Goal: Transaction & Acquisition: Obtain resource

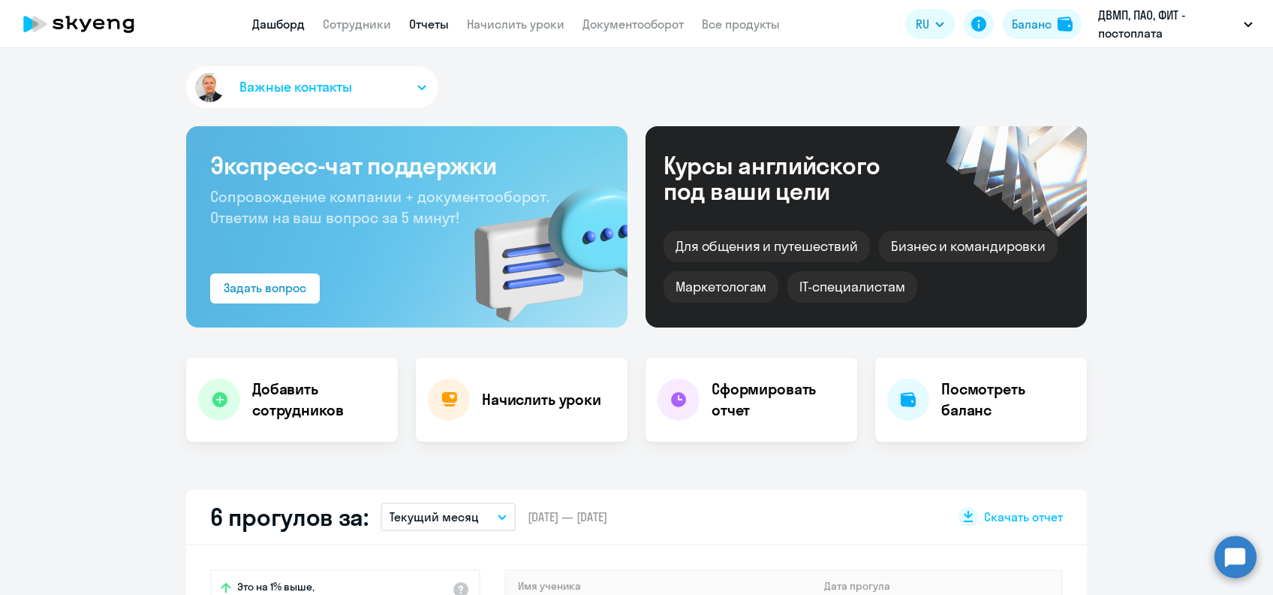
click at [426, 20] on link "Отчеты" at bounding box center [429, 24] width 40 height 15
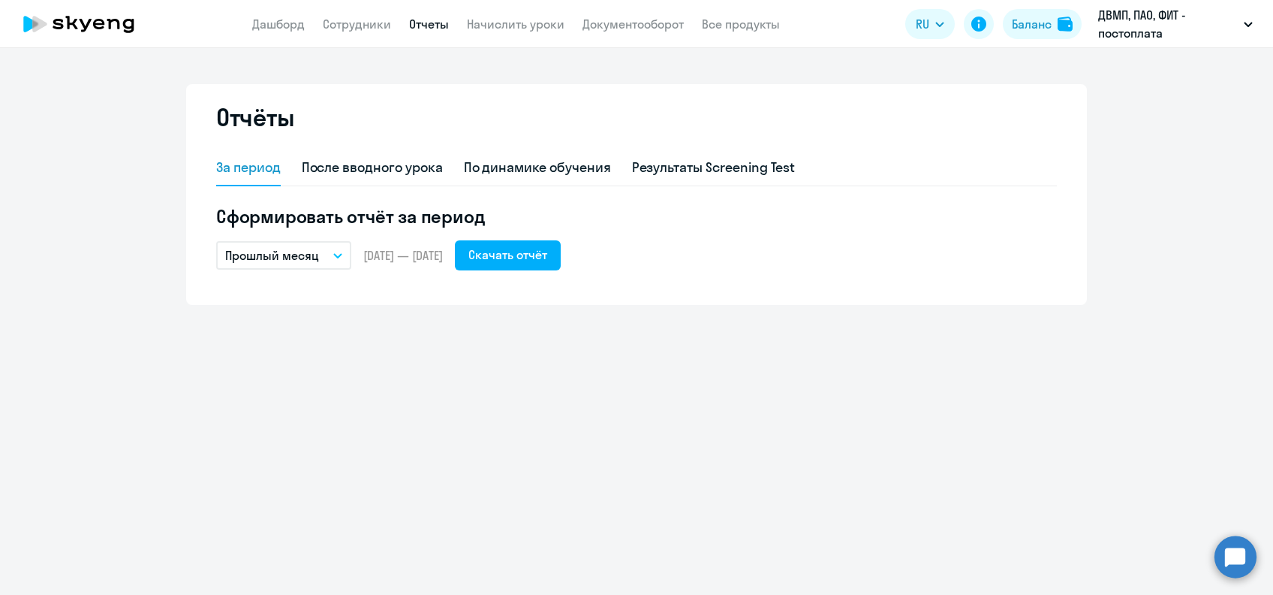
click at [345, 260] on button "Прошлый месяц" at bounding box center [283, 255] width 135 height 29
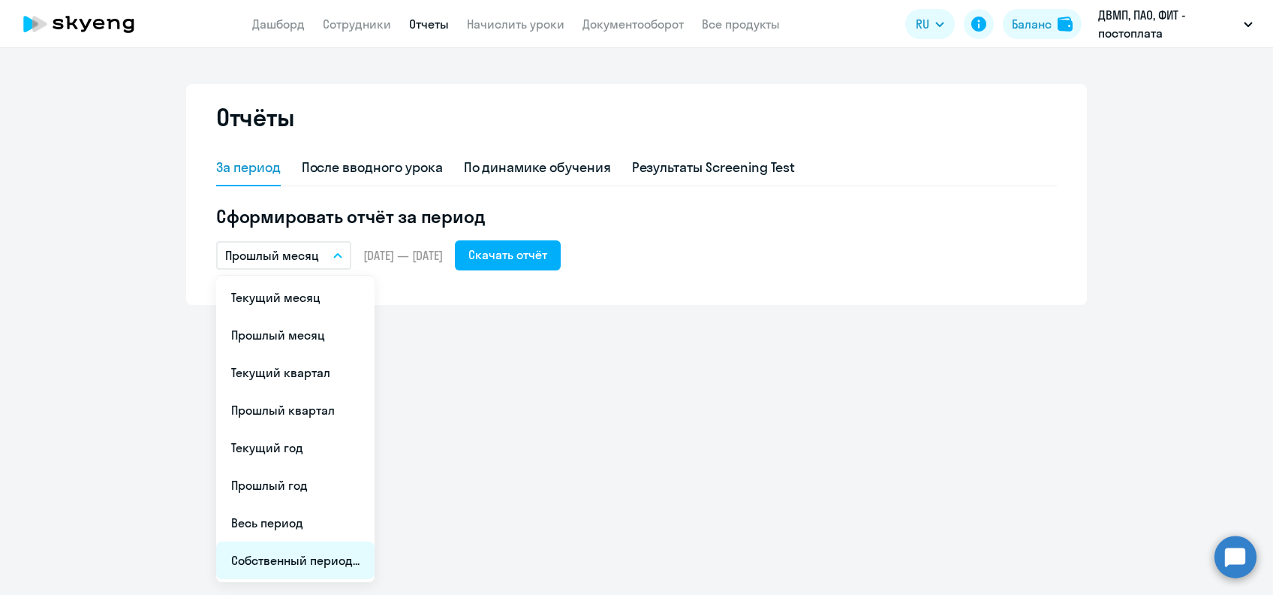
click at [306, 559] on li "Собственный период..." at bounding box center [295, 560] width 158 height 38
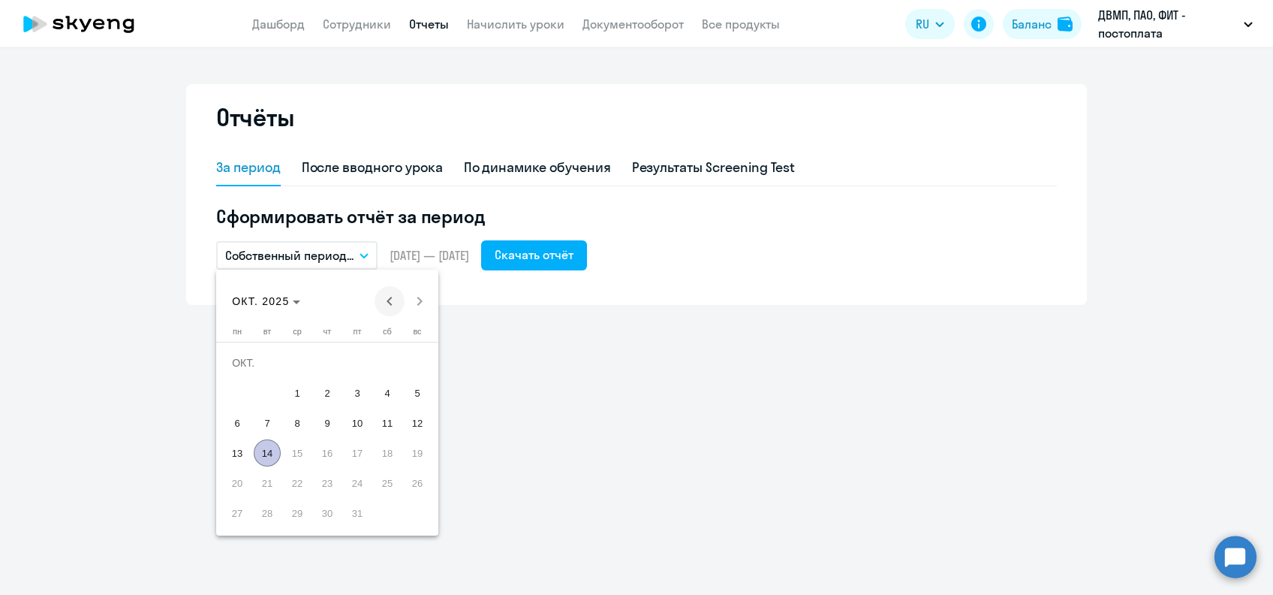
click at [387, 297] on span "Previous month" at bounding box center [390, 301] width 30 height 30
click at [389, 298] on span "Previous month" at bounding box center [390, 301] width 30 height 30
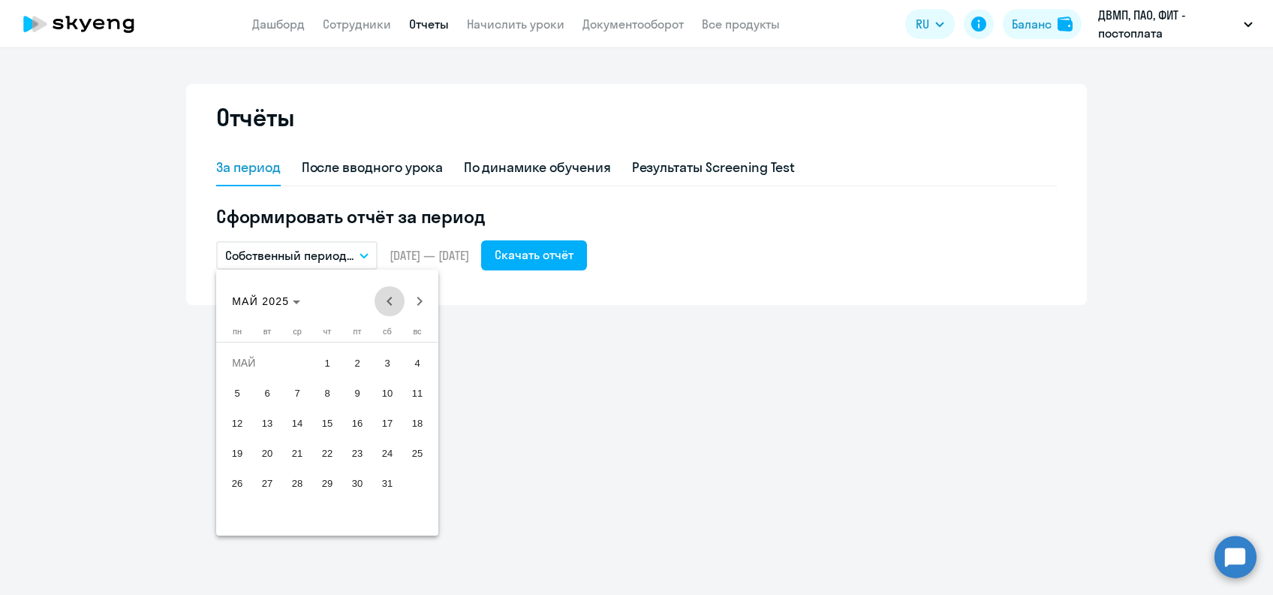
click at [389, 298] on span "Previous month" at bounding box center [390, 301] width 30 height 30
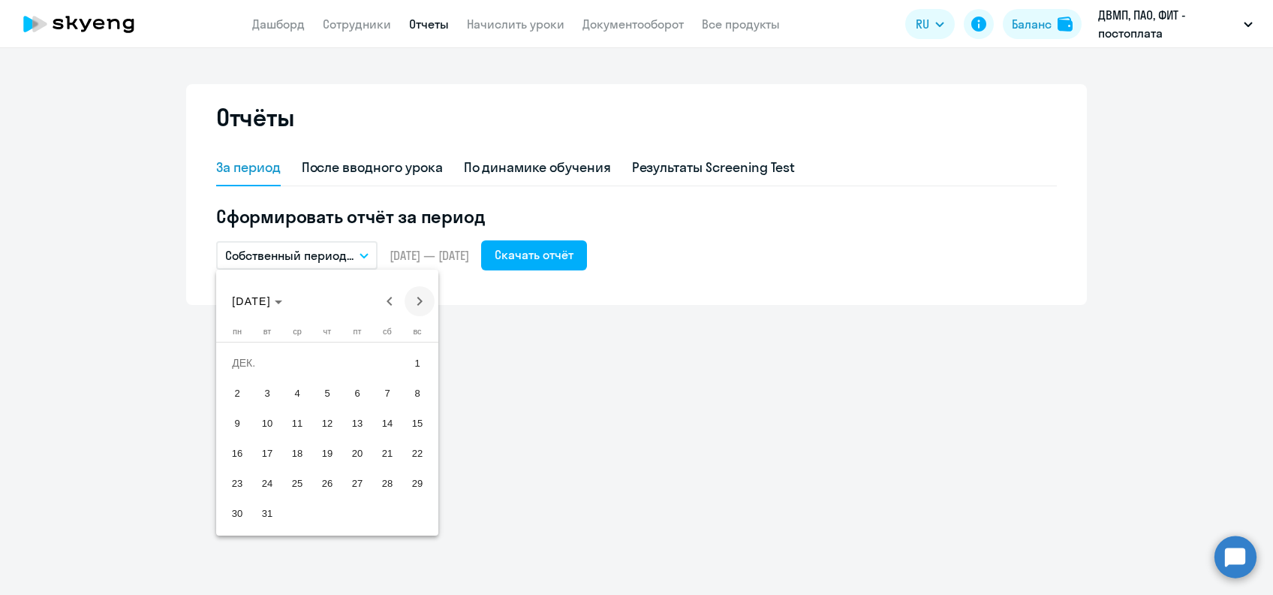
click at [416, 303] on span "Next month" at bounding box center [420, 301] width 30 height 30
click at [303, 390] on span "1" at bounding box center [297, 392] width 27 height 27
click at [417, 300] on span "Next month" at bounding box center [420, 301] width 30 height 30
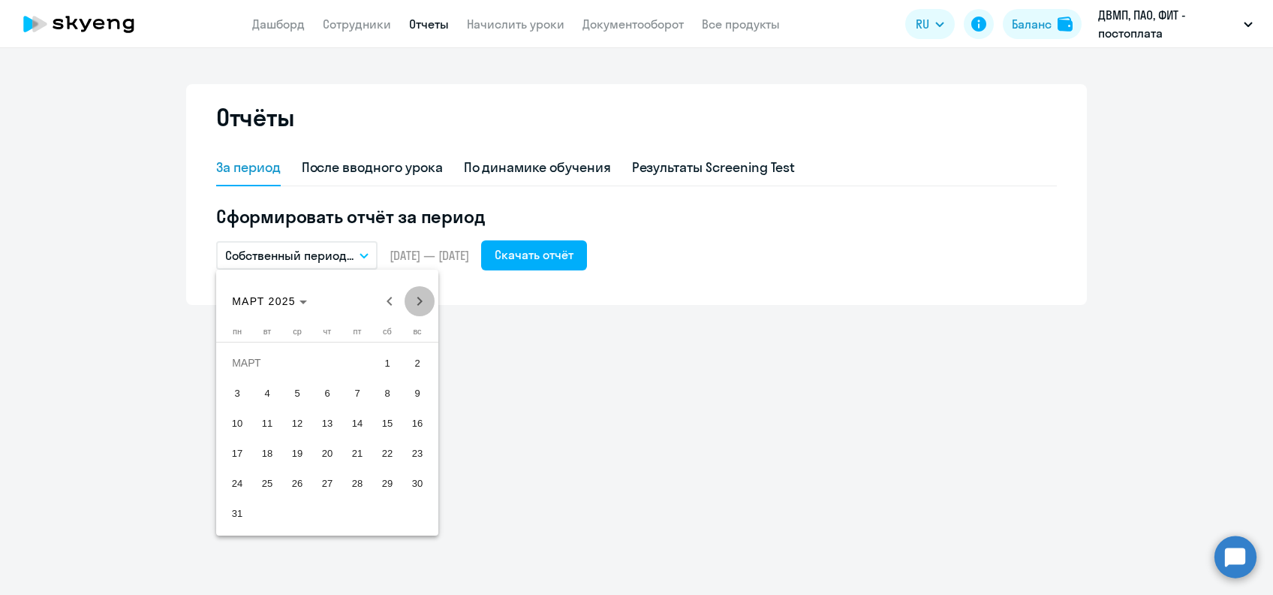
click at [417, 300] on span "Next month" at bounding box center [420, 301] width 30 height 30
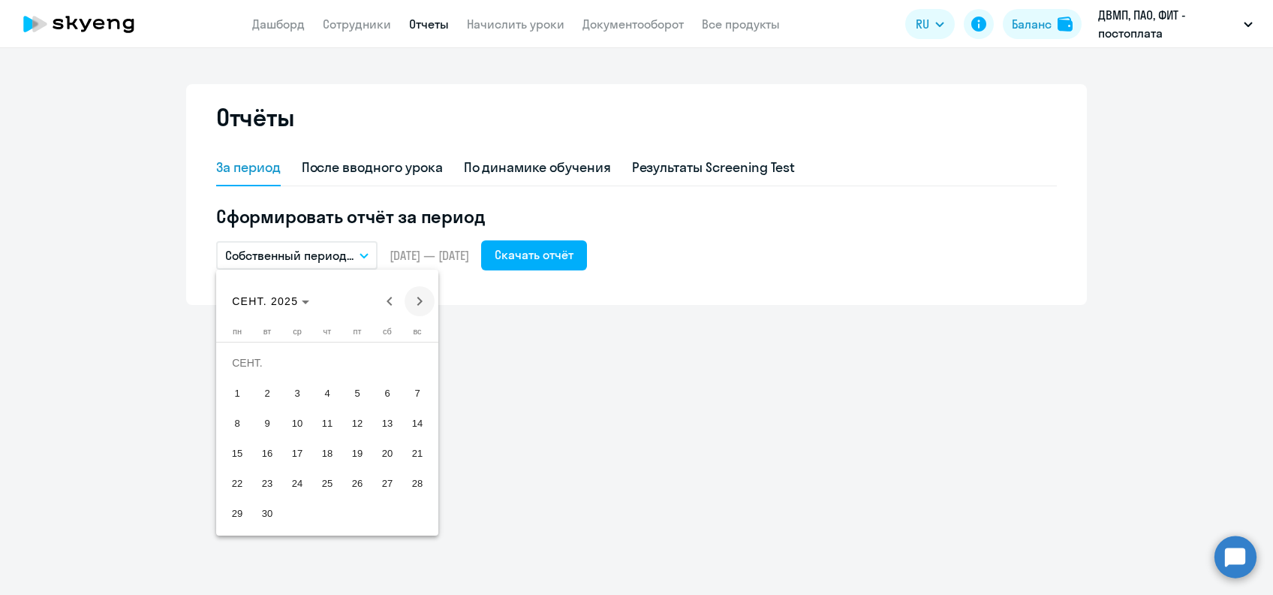
click at [425, 300] on span "Next month" at bounding box center [420, 301] width 30 height 30
click at [273, 447] on span "14" at bounding box center [267, 452] width 27 height 27
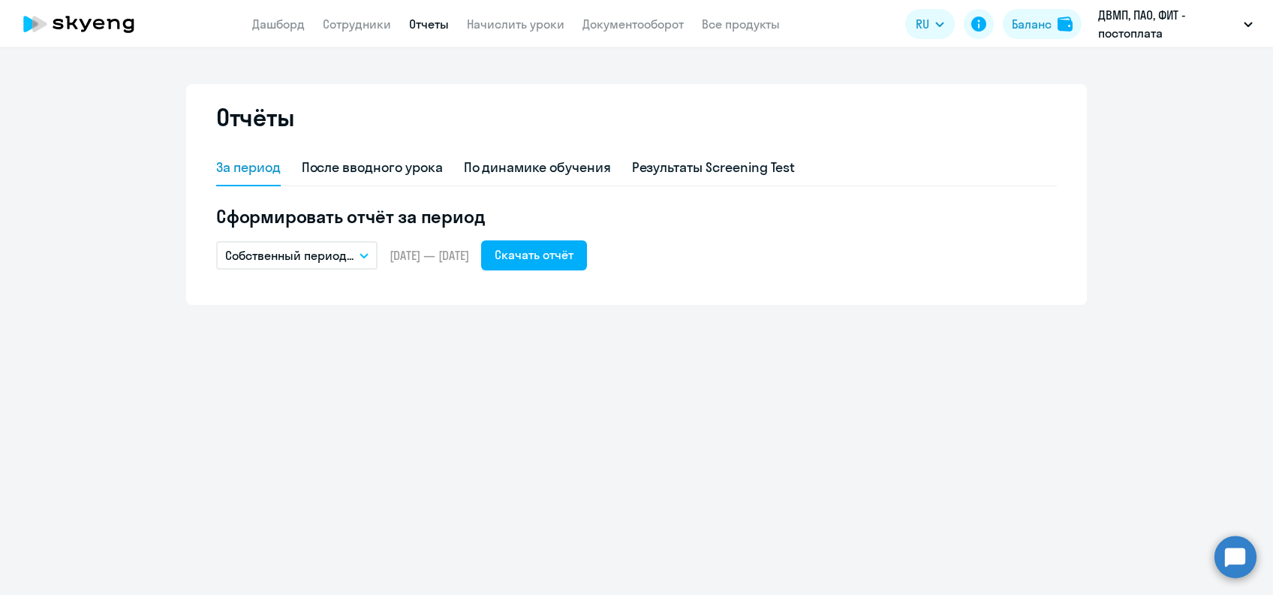
click at [367, 260] on button "Собственный период..." at bounding box center [296, 255] width 161 height 29
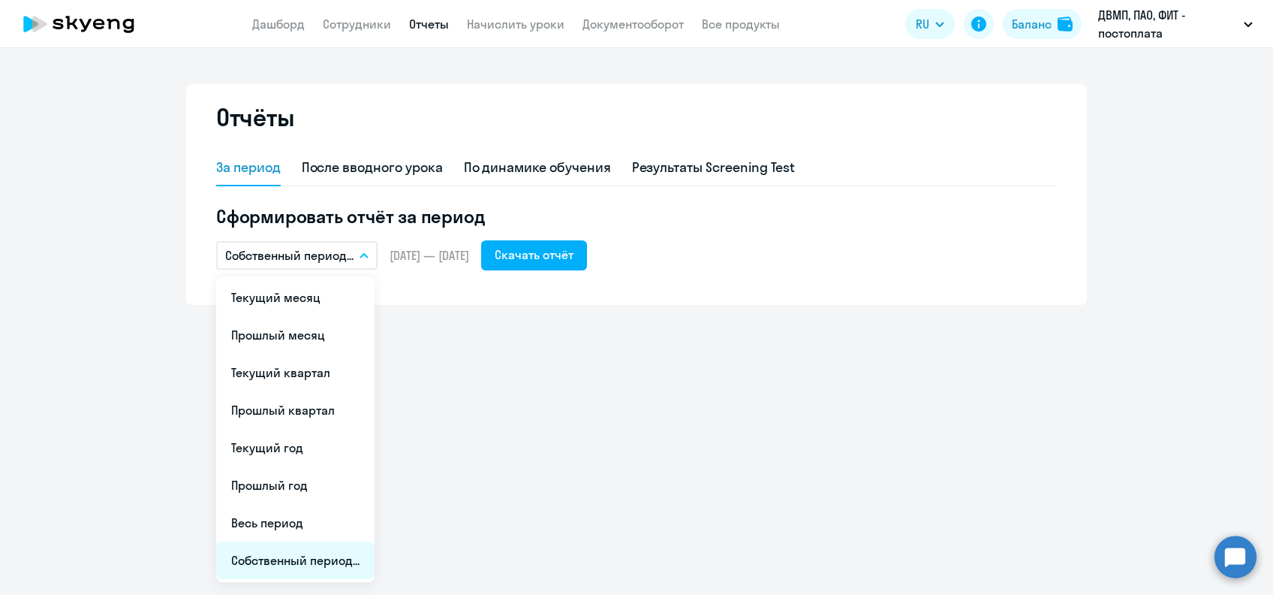
click at [312, 565] on li "Собственный период..." at bounding box center [295, 560] width 158 height 38
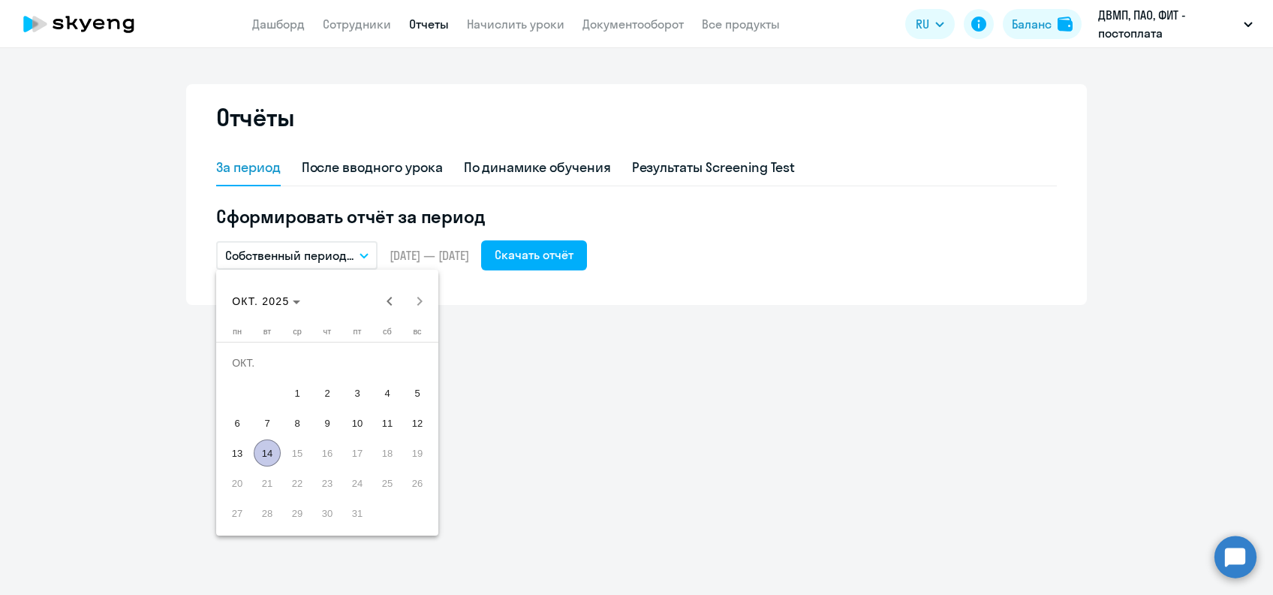
click at [243, 449] on span "13" at bounding box center [237, 452] width 27 height 27
click at [396, 306] on span "Previous month" at bounding box center [390, 301] width 30 height 30
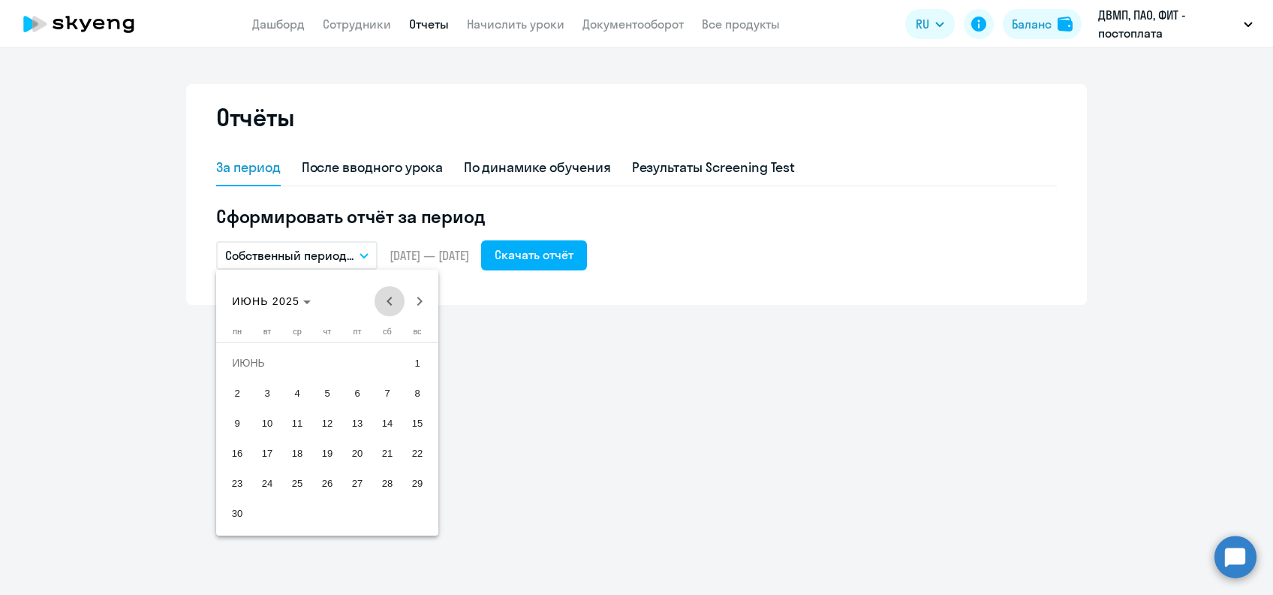
click at [396, 306] on span "Previous month" at bounding box center [390, 301] width 30 height 30
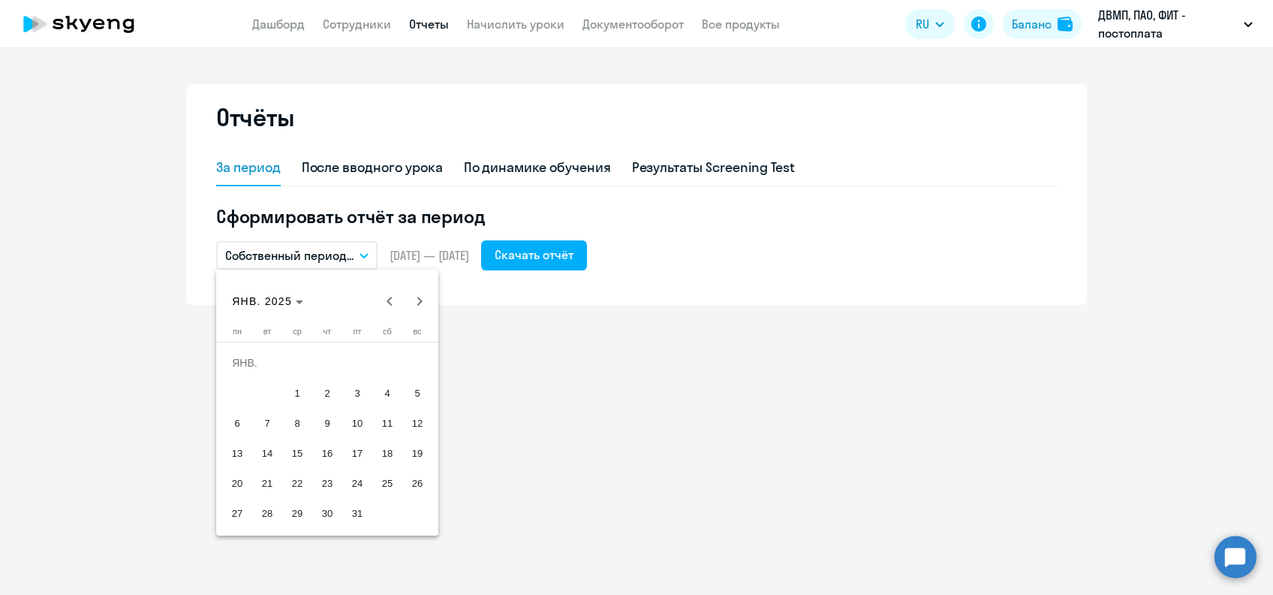
click at [303, 391] on span "1" at bounding box center [297, 392] width 27 height 27
click at [413, 302] on span "Next month" at bounding box center [420, 301] width 30 height 30
click at [413, 301] on span "Next month" at bounding box center [420, 301] width 30 height 30
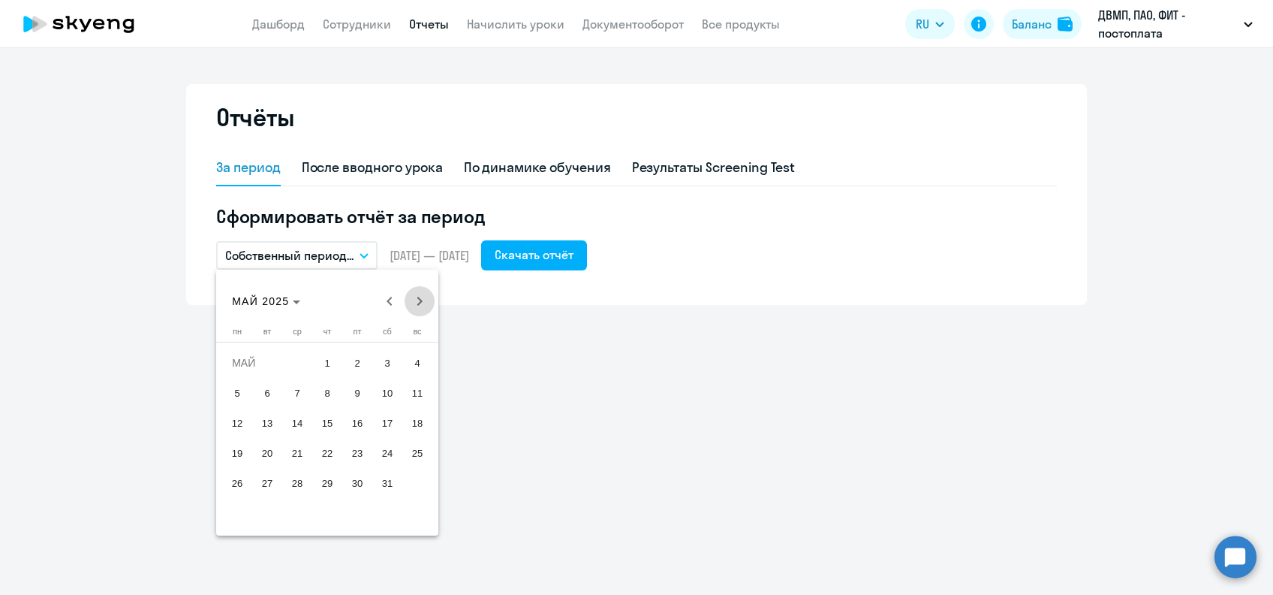
click at [413, 301] on span "Next month" at bounding box center [420, 301] width 30 height 30
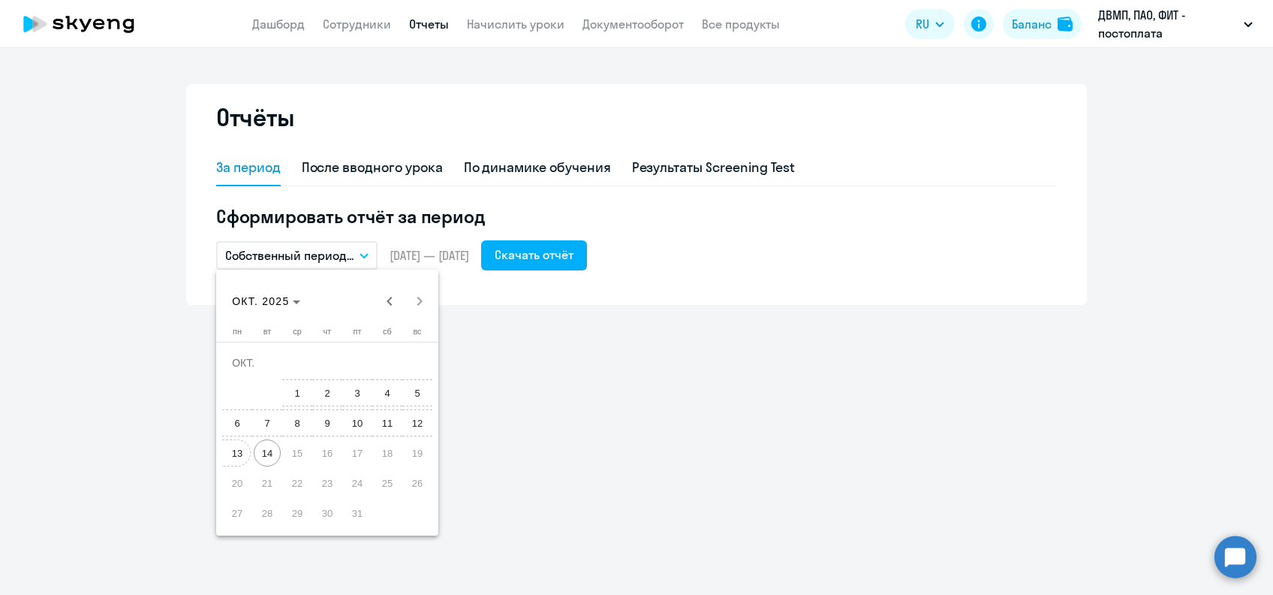
click at [238, 446] on span "13" at bounding box center [237, 452] width 27 height 27
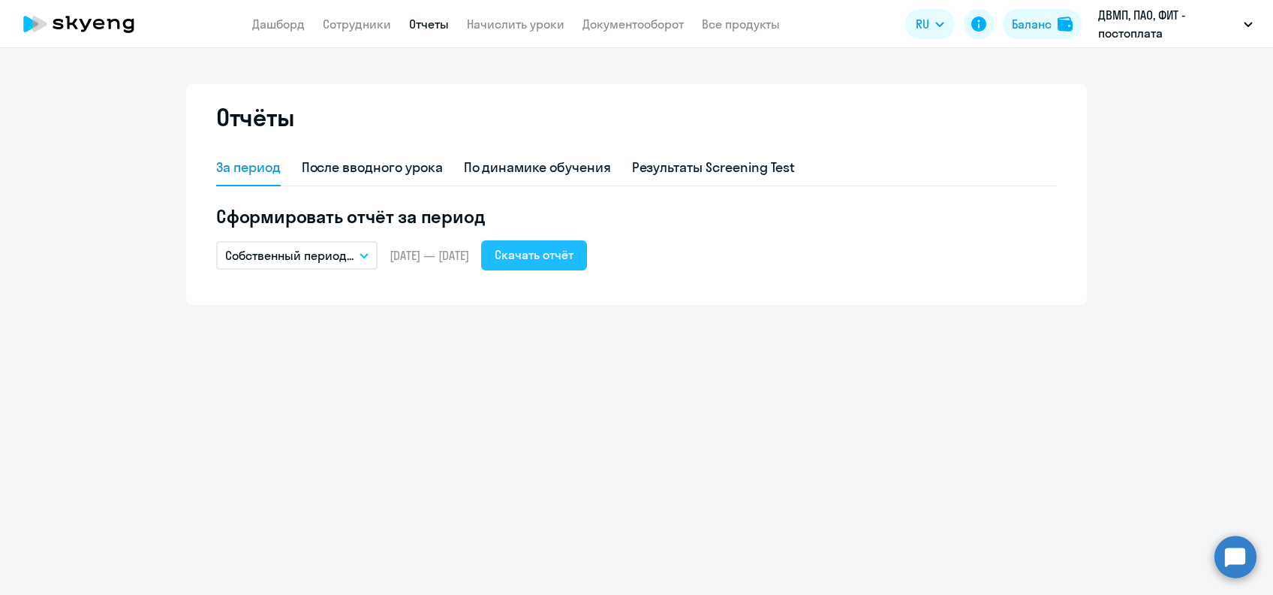
click at [552, 255] on div "Скачать отчёт" at bounding box center [534, 255] width 79 height 18
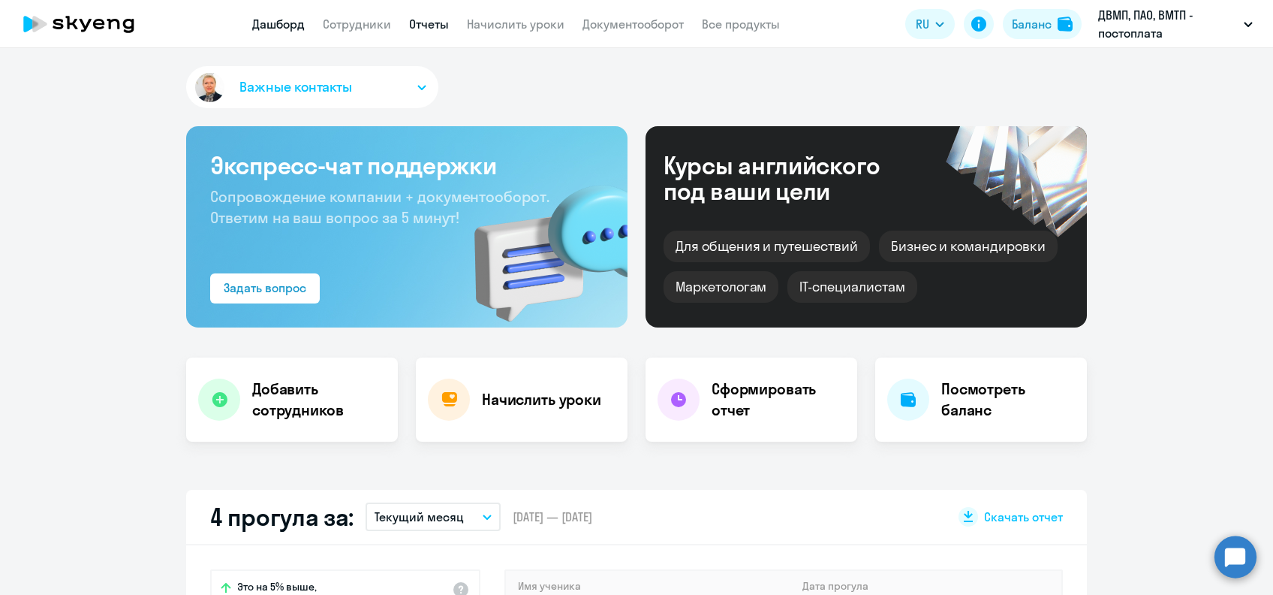
click at [439, 18] on link "Отчеты" at bounding box center [429, 24] width 40 height 15
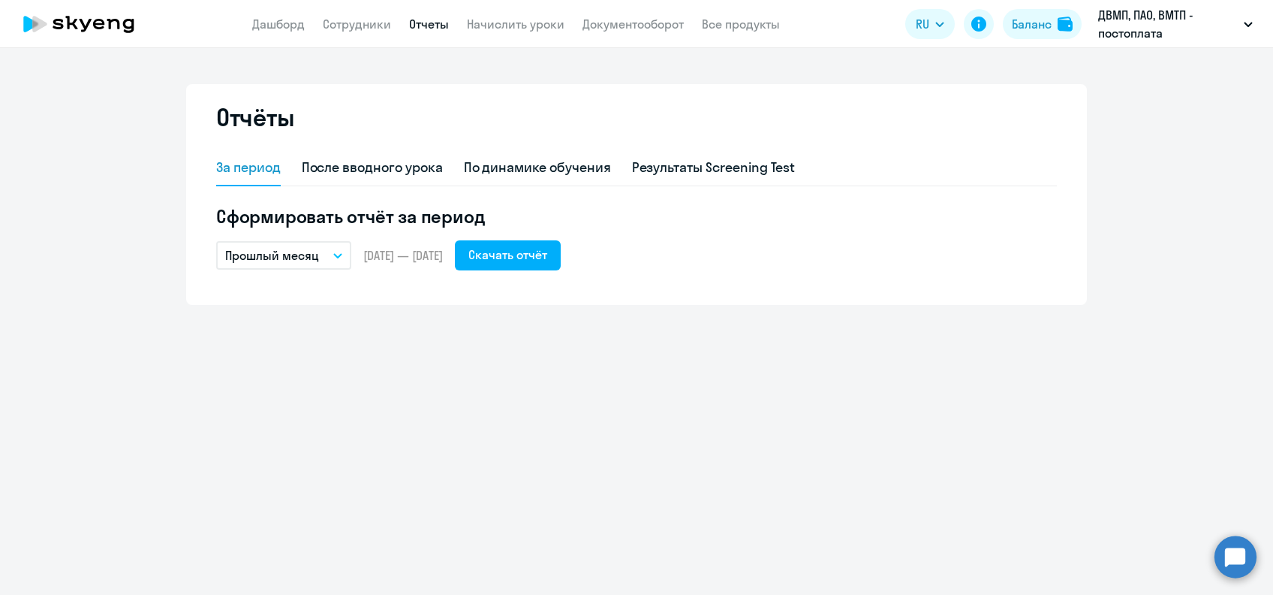
click at [337, 258] on button "Прошлый месяц" at bounding box center [283, 255] width 135 height 29
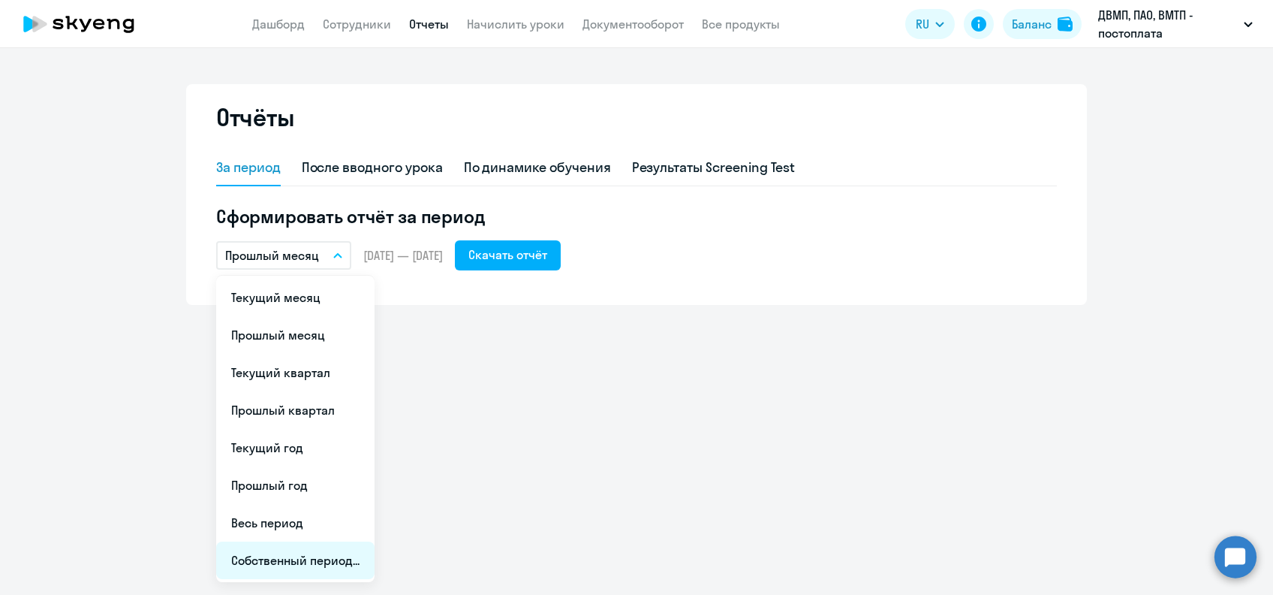
click at [324, 560] on li "Собственный период..." at bounding box center [295, 560] width 158 height 38
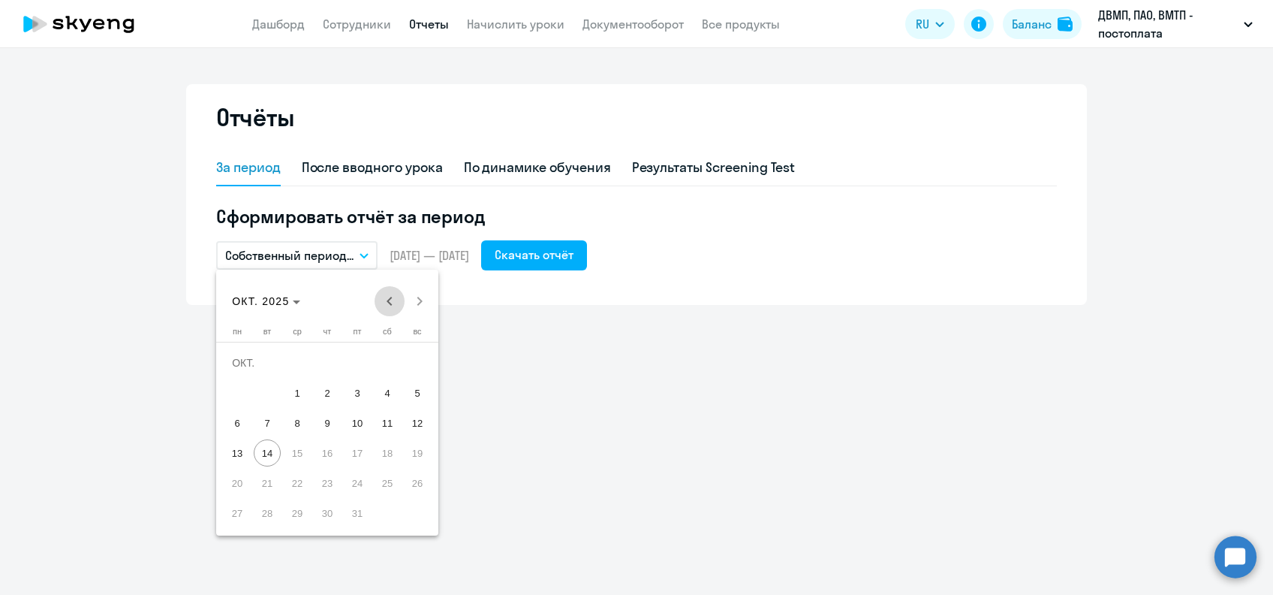
click at [390, 294] on span "Previous month" at bounding box center [390, 301] width 30 height 30
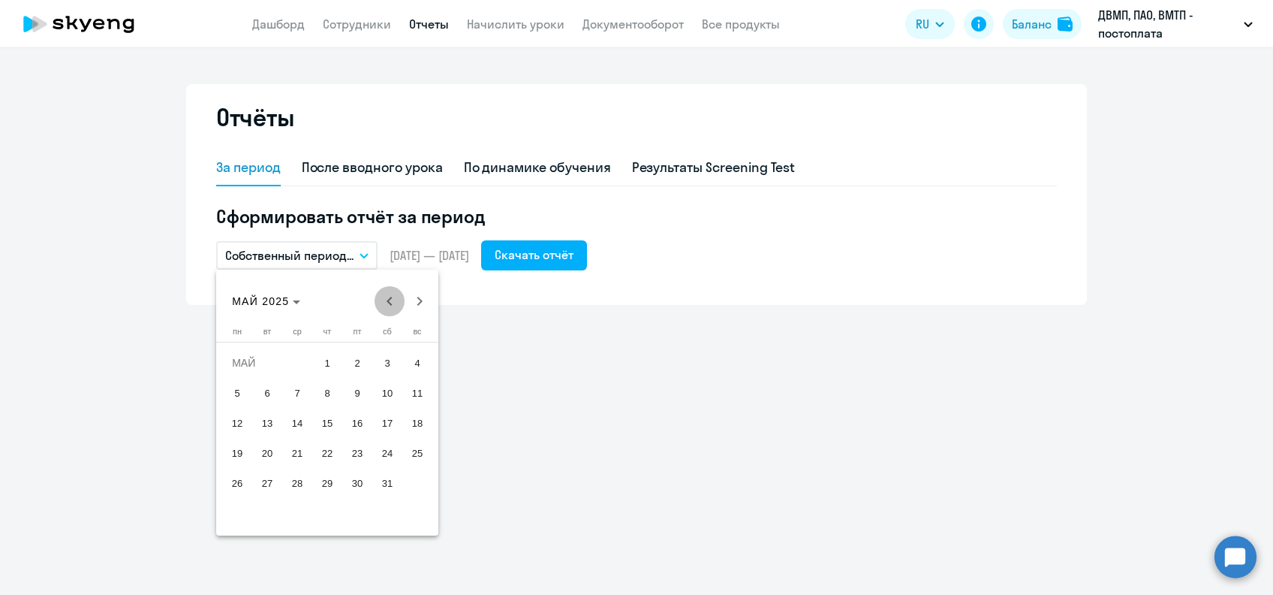
click at [390, 294] on span "Previous month" at bounding box center [390, 301] width 30 height 30
click at [300, 390] on span "1" at bounding box center [297, 392] width 27 height 27
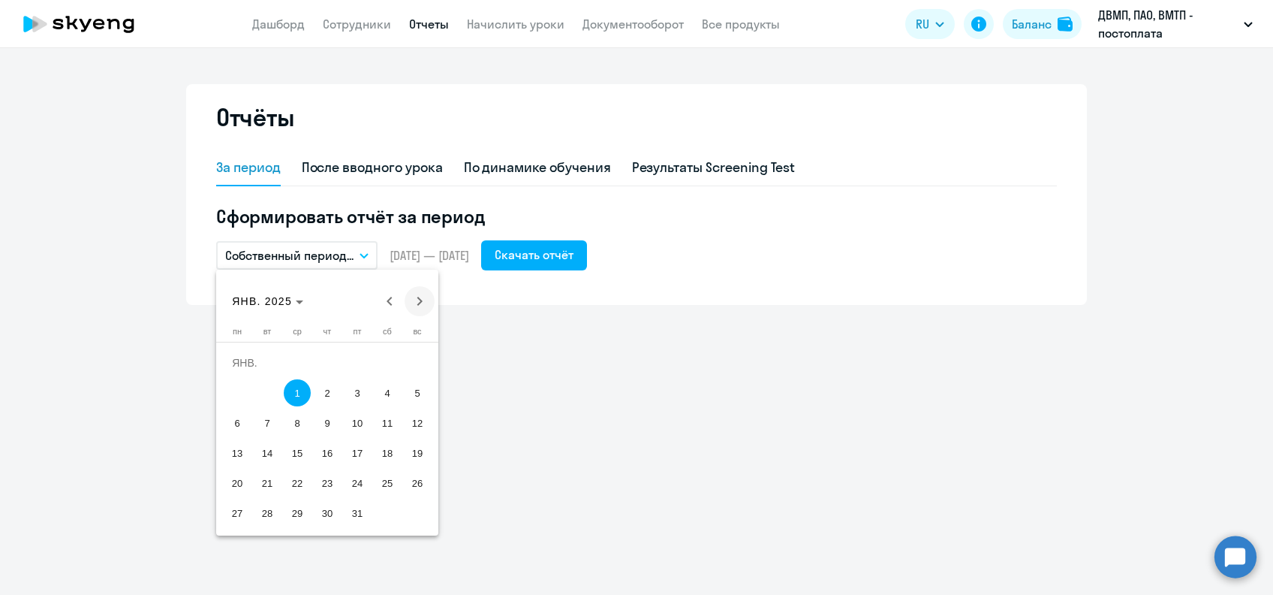
click at [422, 300] on span "Next month" at bounding box center [420, 301] width 30 height 30
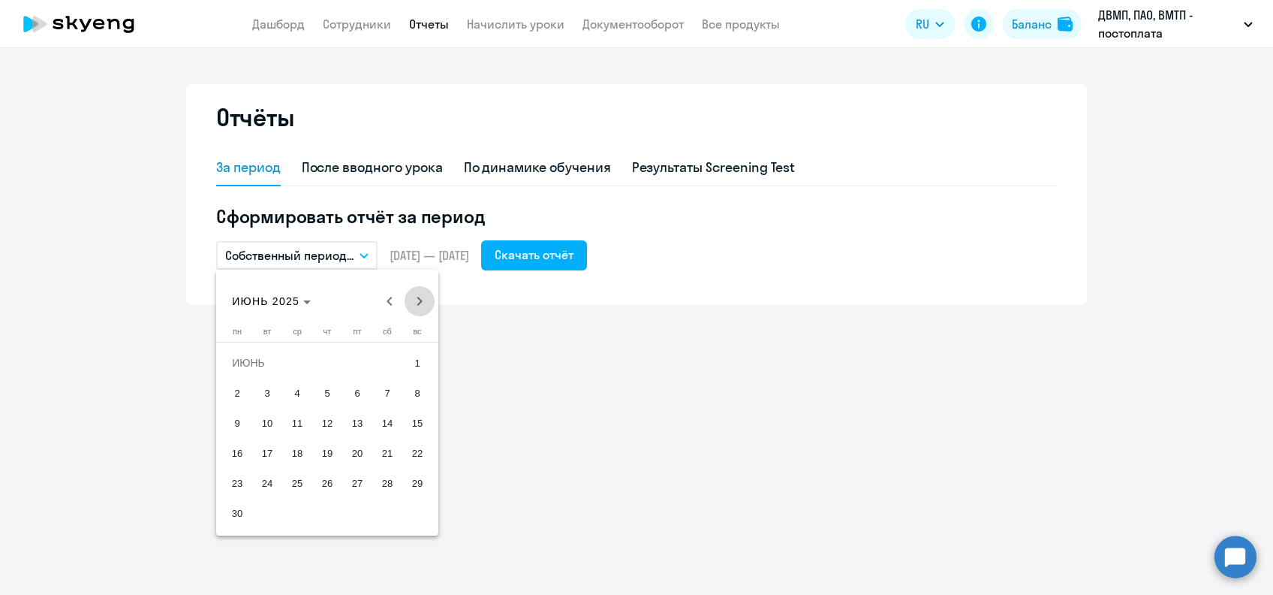
click at [422, 300] on span "Next month" at bounding box center [420, 301] width 30 height 30
click at [238, 450] on span "13" at bounding box center [237, 452] width 27 height 27
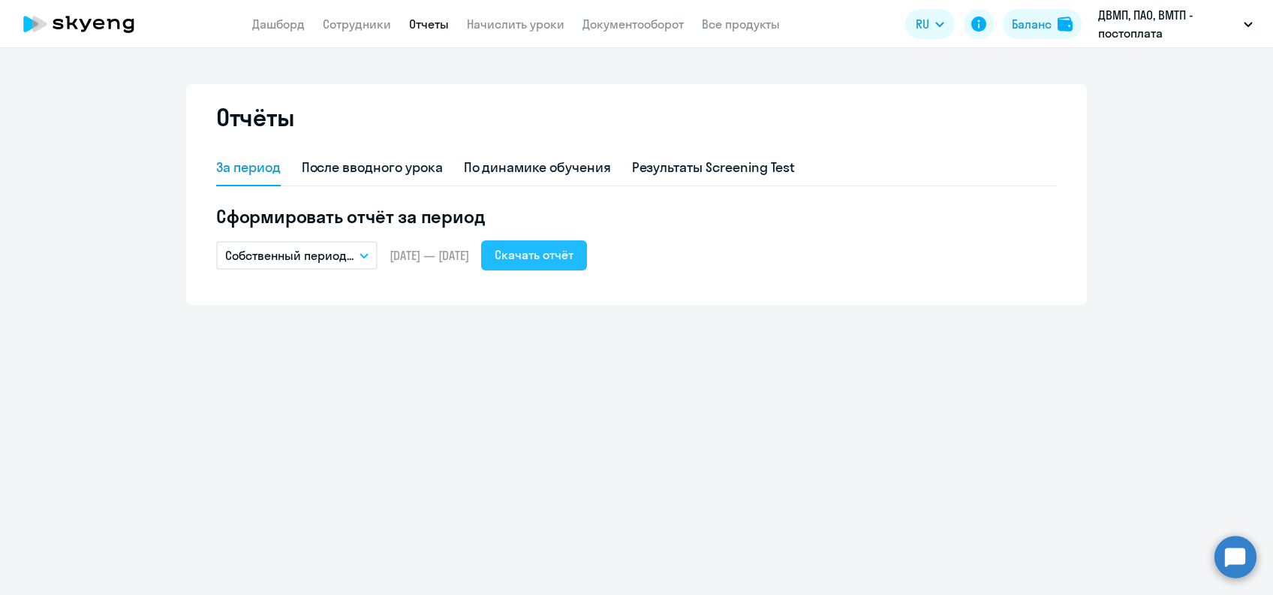
click at [558, 267] on button "Скачать отчёт" at bounding box center [534, 255] width 106 height 30
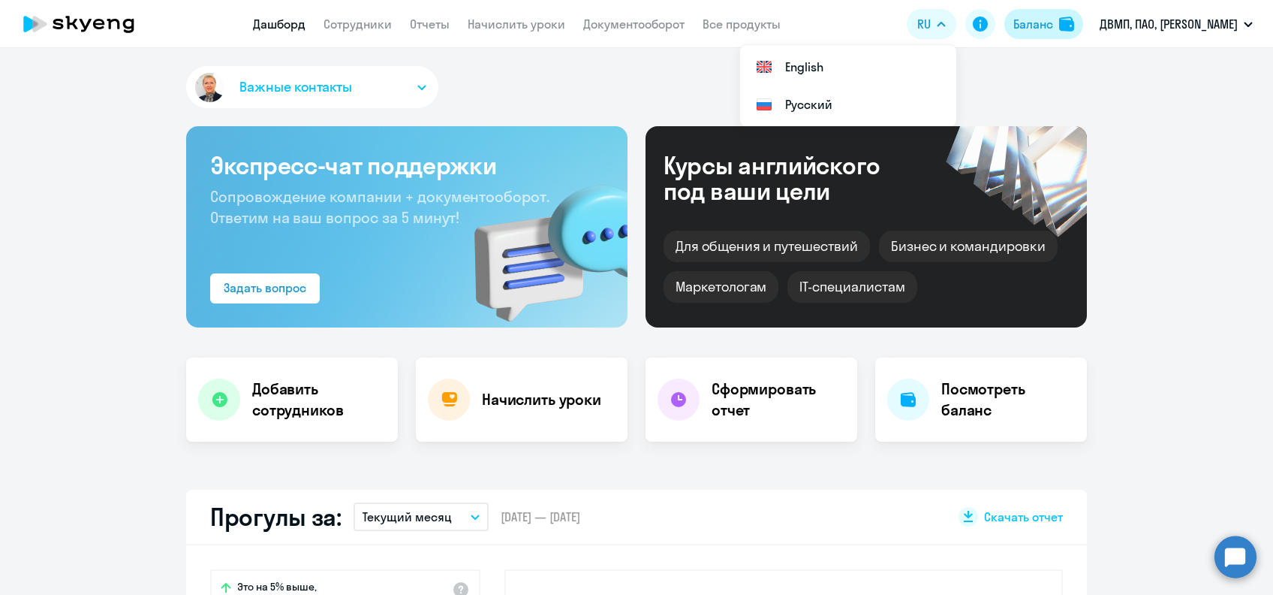
select select "30"
click at [1035, 36] on button "Баланс" at bounding box center [1044, 24] width 79 height 30
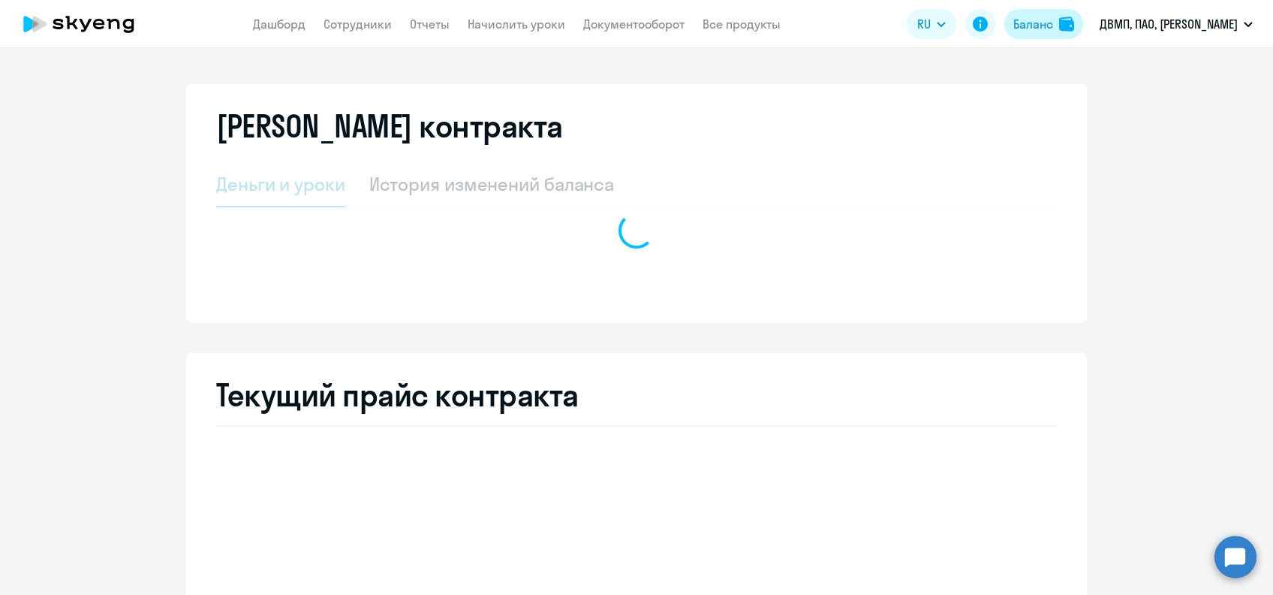
select select "english_adult_not_native_speaker"
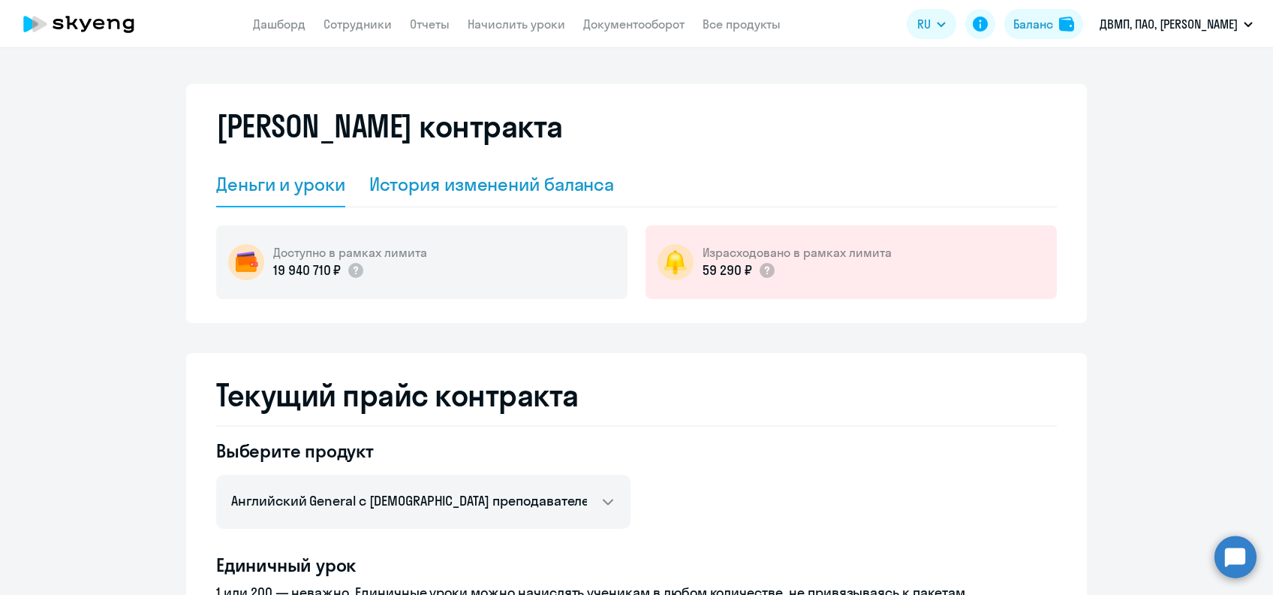
click at [598, 177] on div "История изменений баланса" at bounding box center [492, 184] width 246 height 24
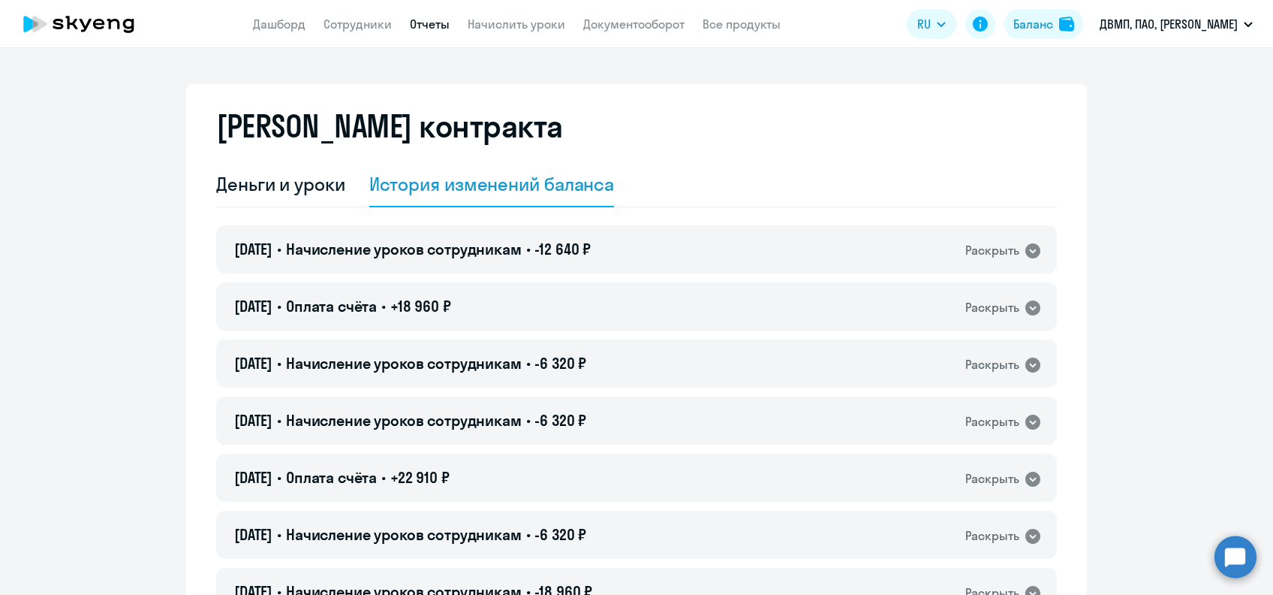
click at [435, 23] on link "Отчеты" at bounding box center [430, 24] width 40 height 15
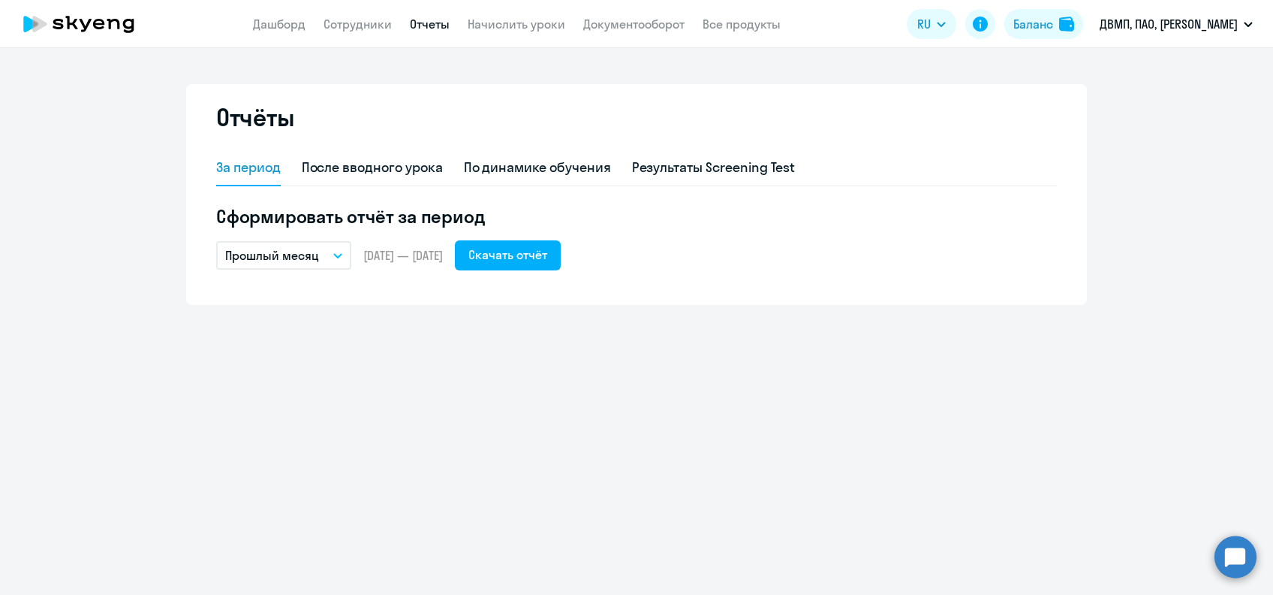
click at [331, 253] on button "Прошлый месяц" at bounding box center [283, 255] width 135 height 29
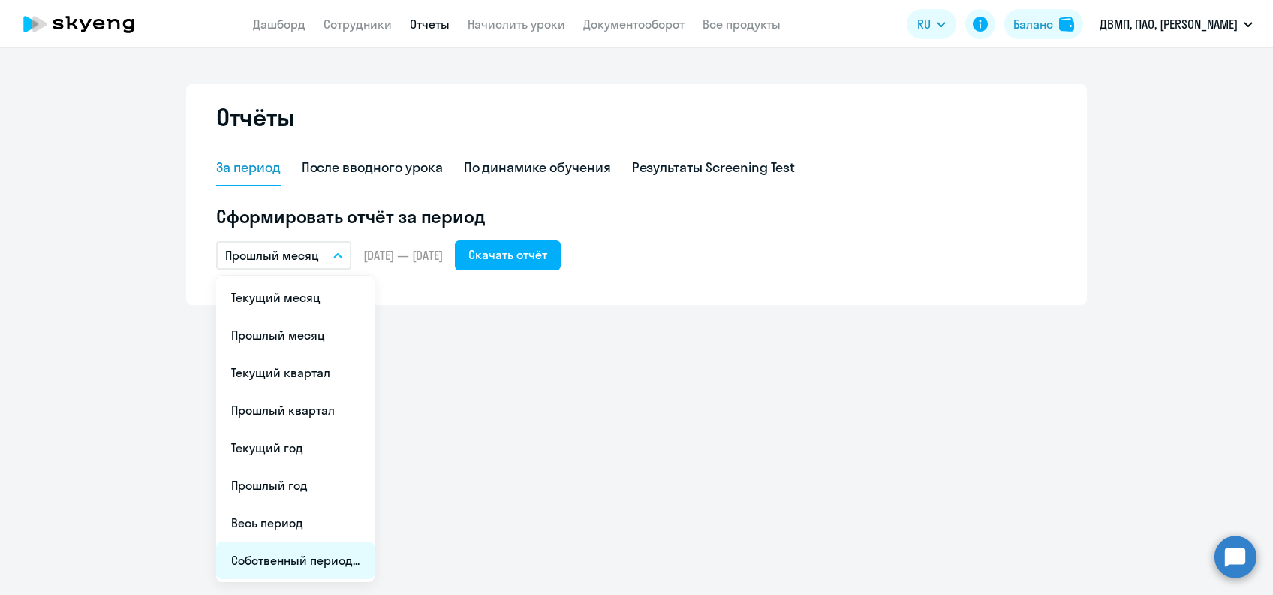
click at [313, 550] on li "Собственный период..." at bounding box center [295, 560] width 158 height 38
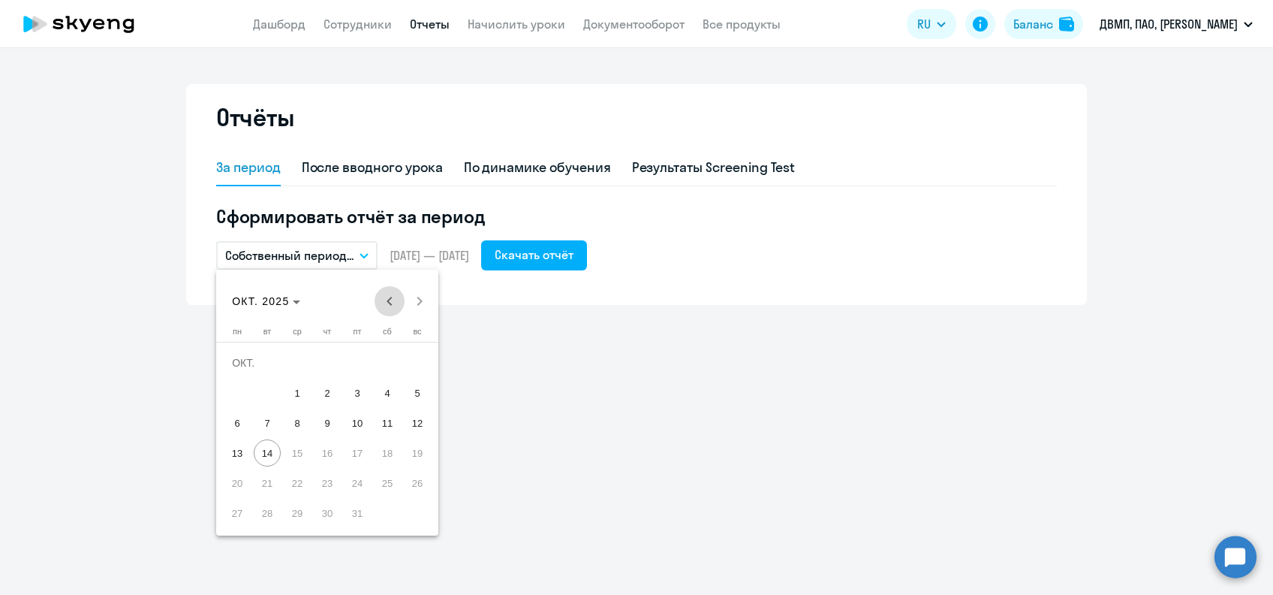
click at [387, 306] on span "Previous month" at bounding box center [390, 301] width 30 height 30
click at [388, 306] on span "Previous month" at bounding box center [390, 301] width 30 height 30
click at [389, 306] on span "Previous month" at bounding box center [390, 301] width 30 height 30
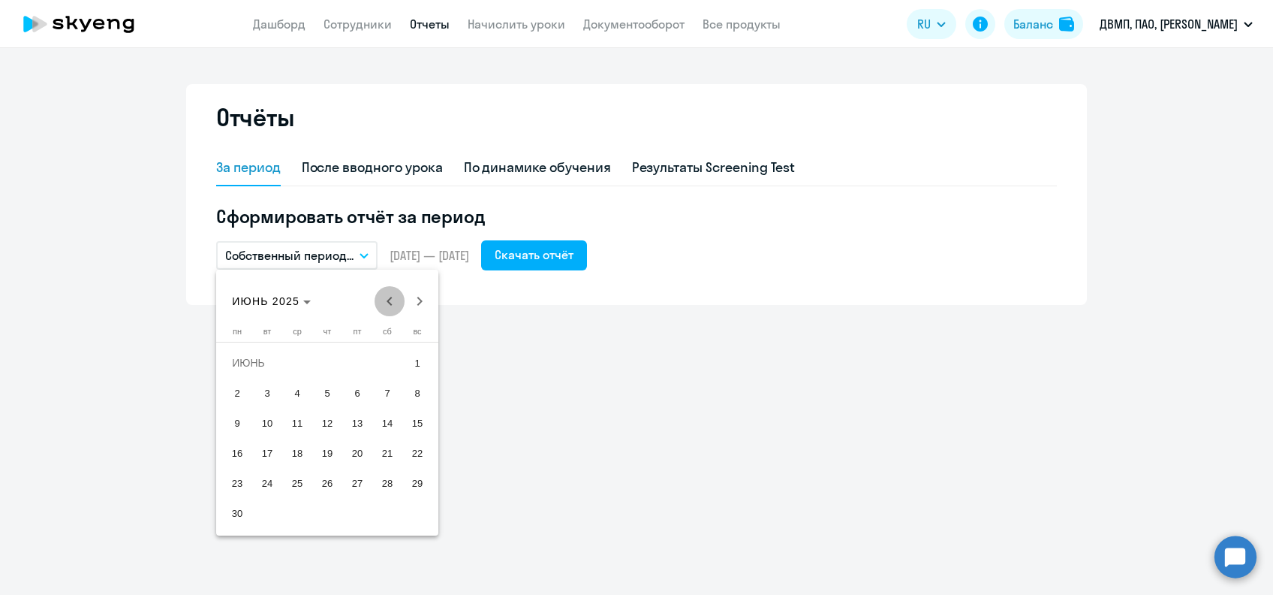
click at [389, 306] on span "Previous month" at bounding box center [390, 301] width 30 height 30
click at [294, 390] on span "1" at bounding box center [297, 392] width 27 height 27
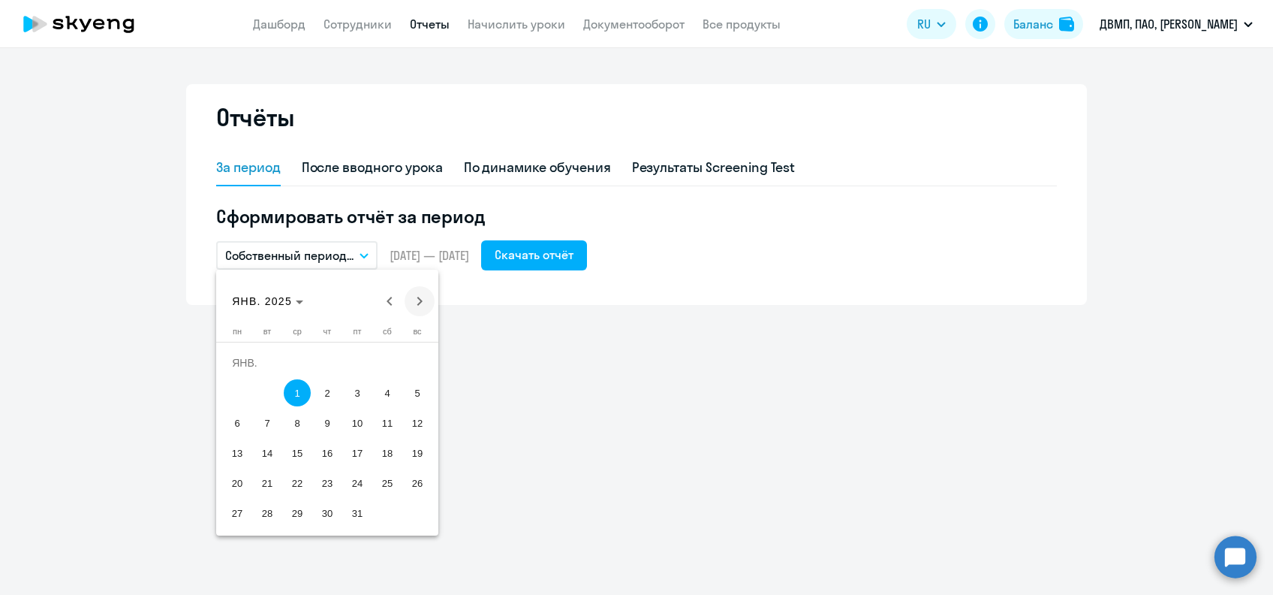
click at [415, 306] on span "Next month" at bounding box center [420, 301] width 30 height 30
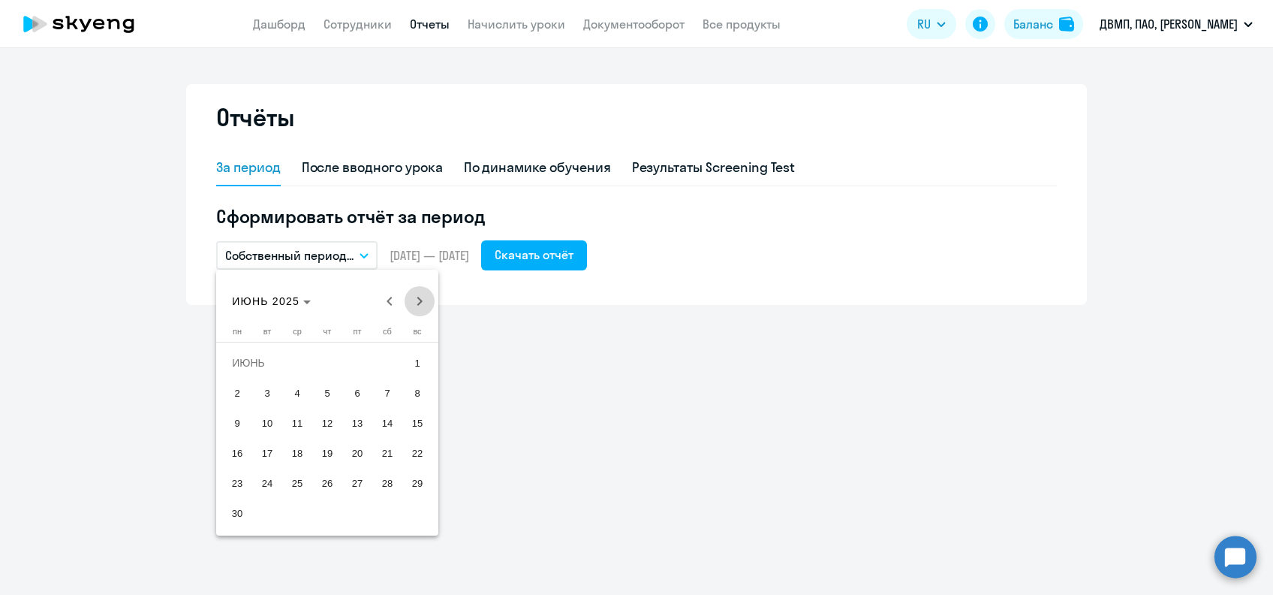
click at [415, 306] on span "Next month" at bounding box center [420, 301] width 30 height 30
click at [416, 306] on span "Next month" at bounding box center [420, 301] width 30 height 30
click at [240, 454] on span "13" at bounding box center [237, 452] width 27 height 27
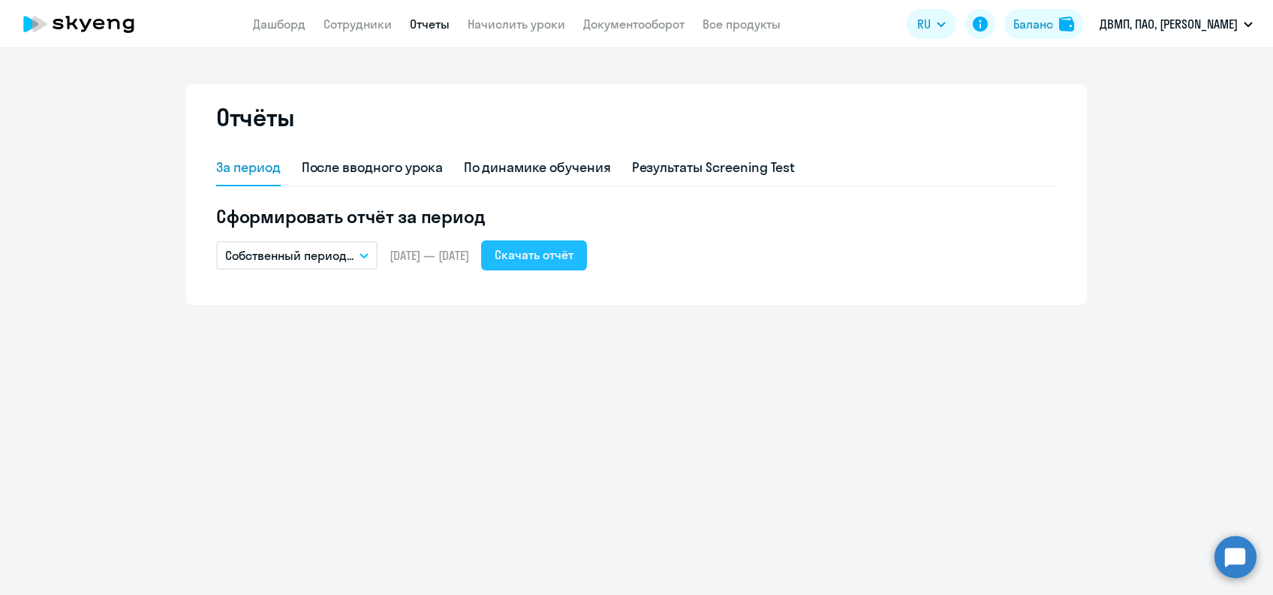
click at [566, 262] on div "Скачать отчёт" at bounding box center [534, 255] width 79 height 18
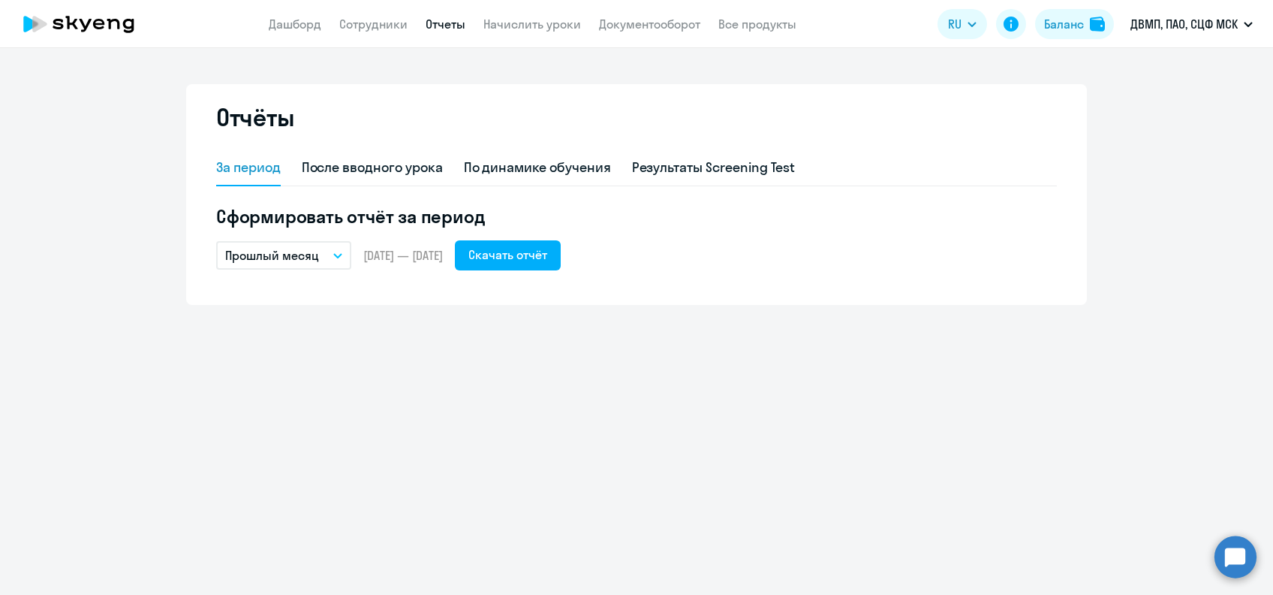
click at [332, 249] on button "Прошлый месяц" at bounding box center [283, 255] width 135 height 29
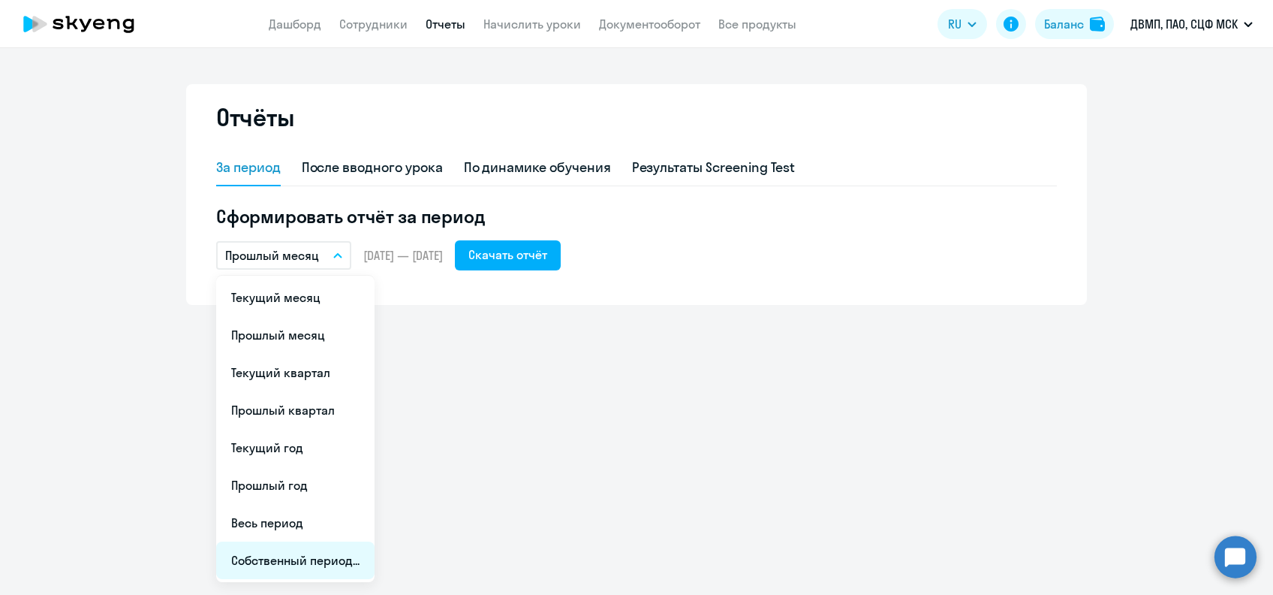
click at [314, 550] on li "Собственный период..." at bounding box center [295, 560] width 158 height 38
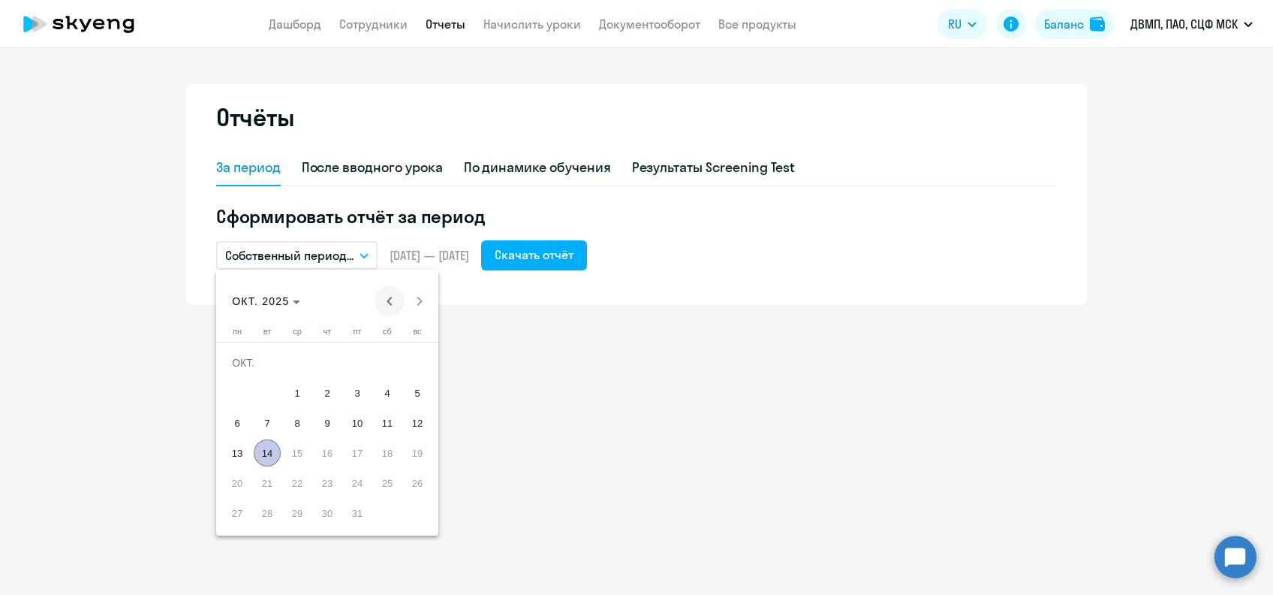
click at [396, 311] on span "Previous month" at bounding box center [390, 301] width 30 height 30
click at [393, 306] on span "Previous month" at bounding box center [390, 301] width 30 height 30
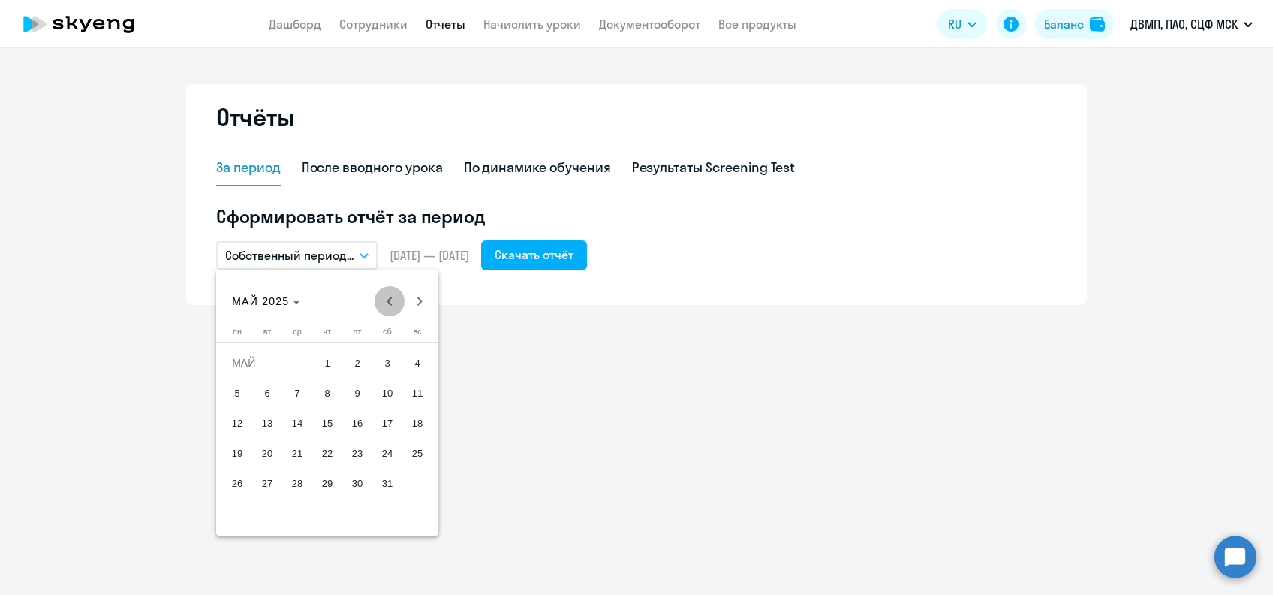
click at [393, 306] on span "Previous month" at bounding box center [390, 301] width 30 height 30
click at [300, 396] on span "1" at bounding box center [297, 392] width 27 height 27
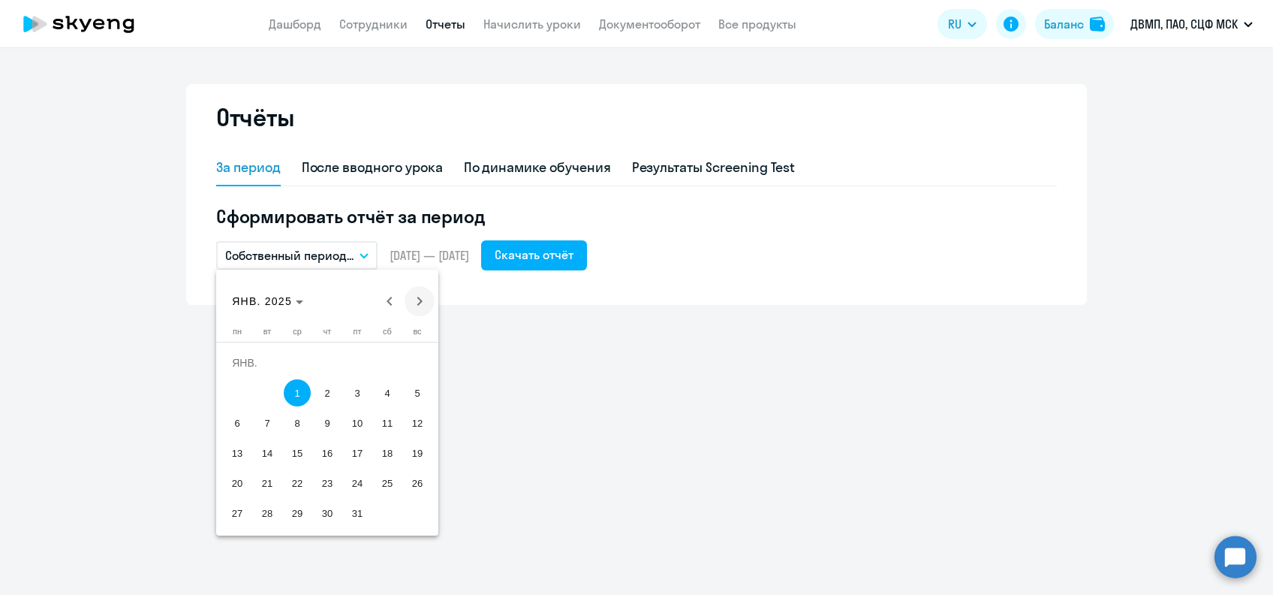
click at [421, 303] on span "Next month" at bounding box center [420, 301] width 30 height 30
click at [420, 303] on span "Next month" at bounding box center [420, 301] width 30 height 30
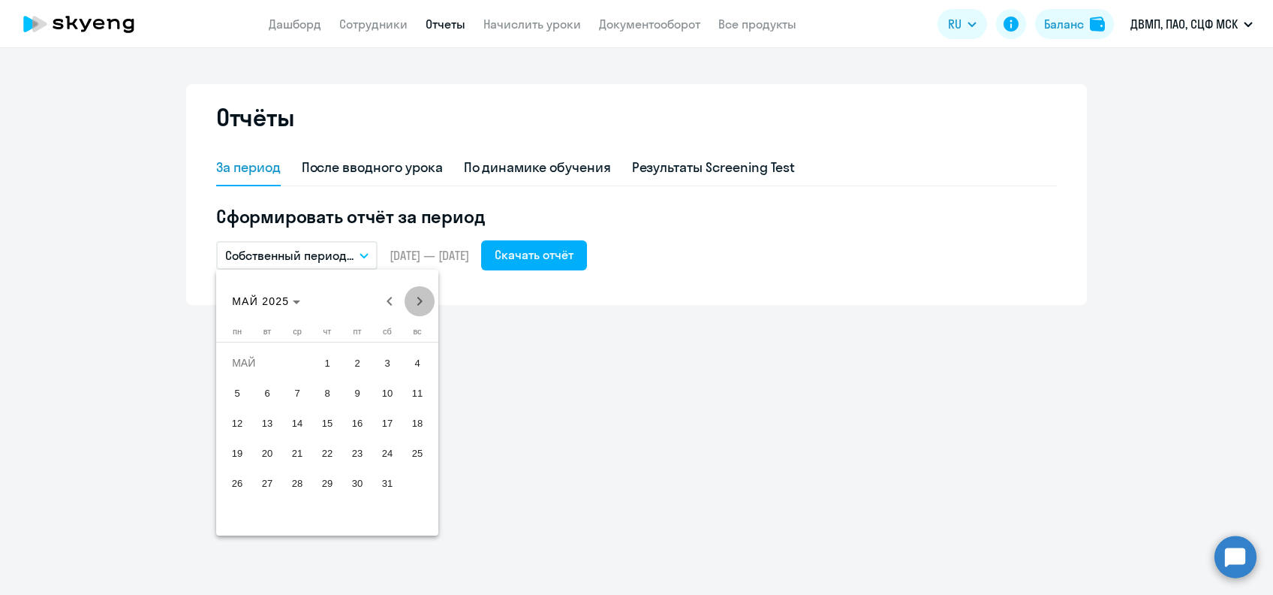
click at [420, 303] on span "Next month" at bounding box center [420, 301] width 30 height 30
click at [240, 451] on span "13" at bounding box center [237, 452] width 27 height 27
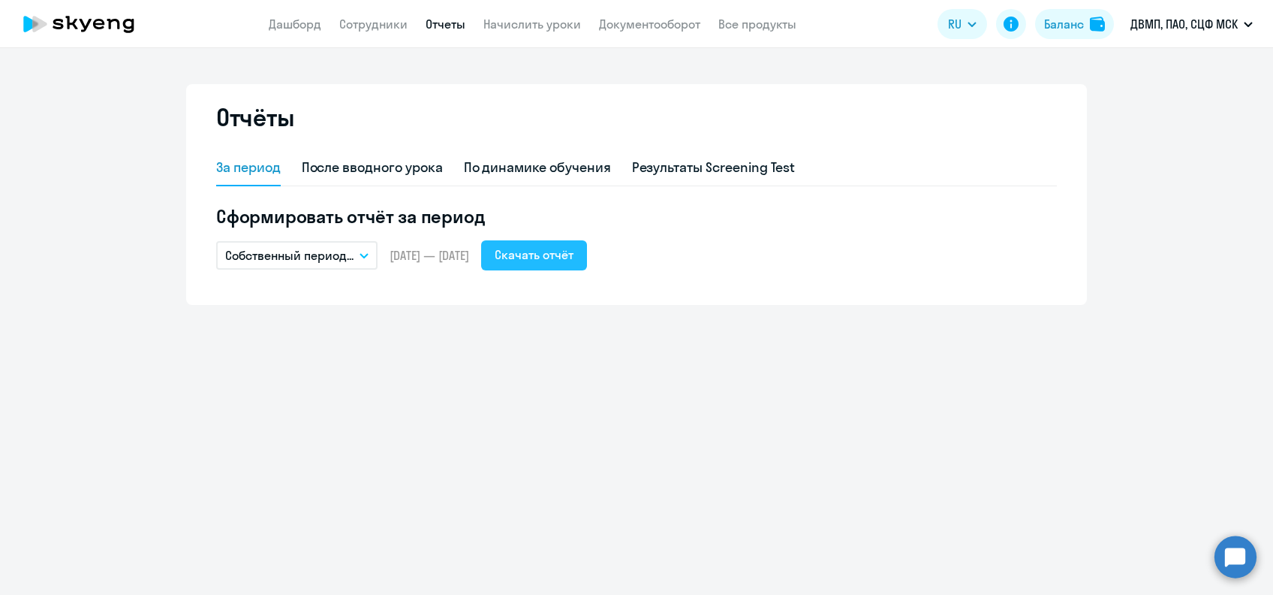
click at [535, 264] on button "Скачать отчёт" at bounding box center [534, 255] width 106 height 30
